Goal: Information Seeking & Learning: Learn about a topic

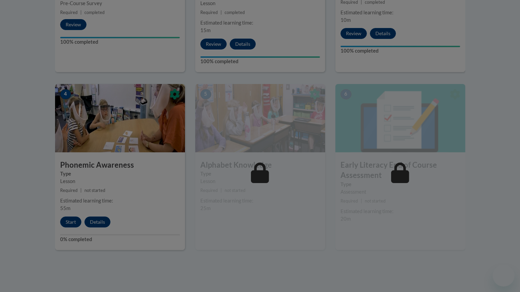
scroll to position [334, 0]
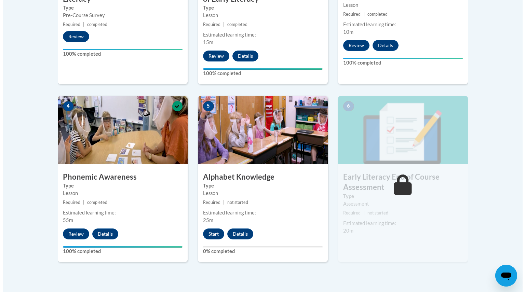
scroll to position [323, 0]
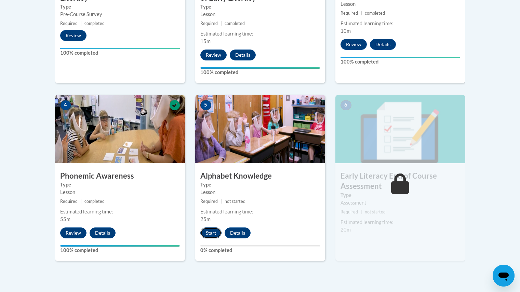
click at [213, 234] on button "Start" at bounding box center [210, 233] width 21 height 11
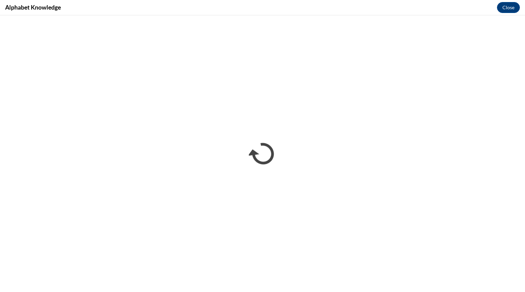
scroll to position [0, 0]
